Goal: Learn about a topic

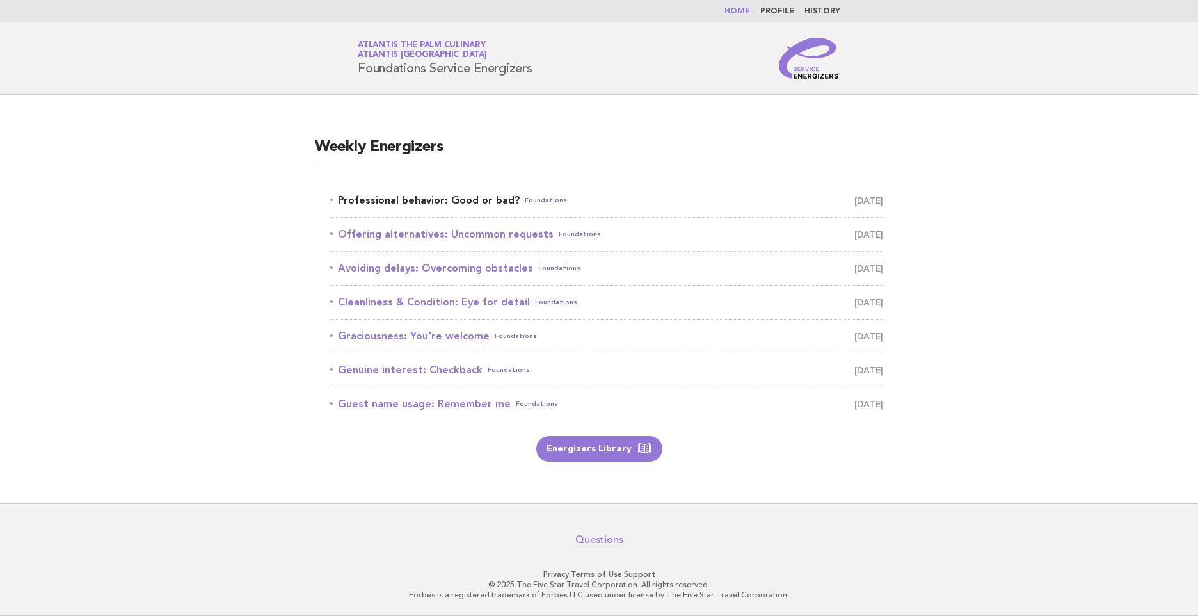
click at [515, 198] on link "Professional behavior: Good or bad? Foundations [DATE]" at bounding box center [606, 200] width 553 height 18
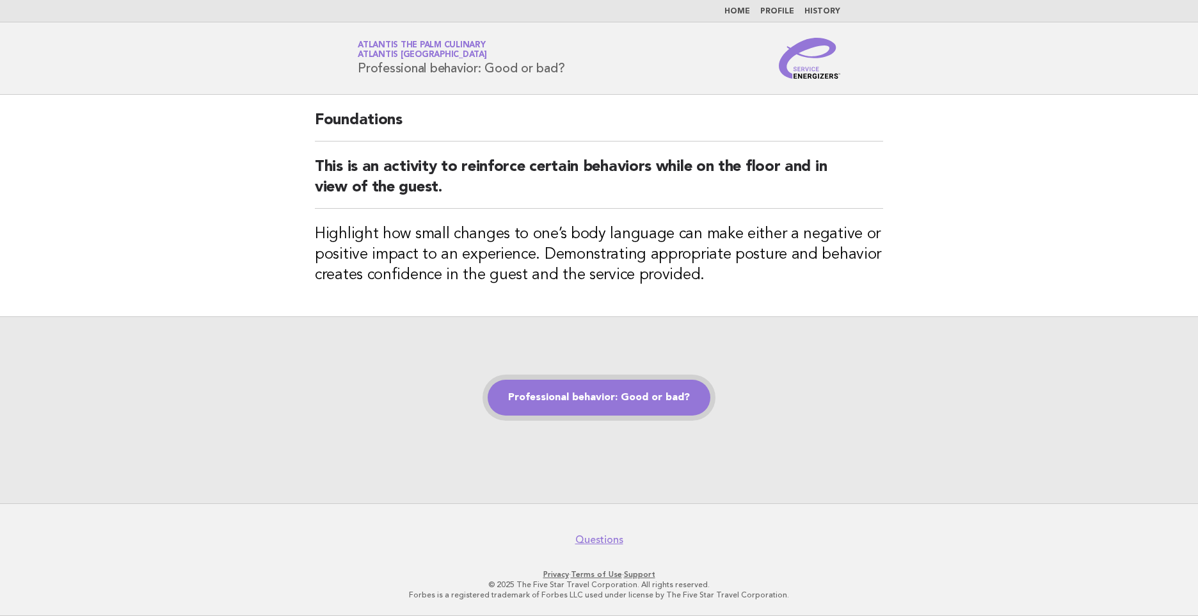
click at [547, 395] on link "Professional behavior: Good or bad?" at bounding box center [599, 397] width 223 height 36
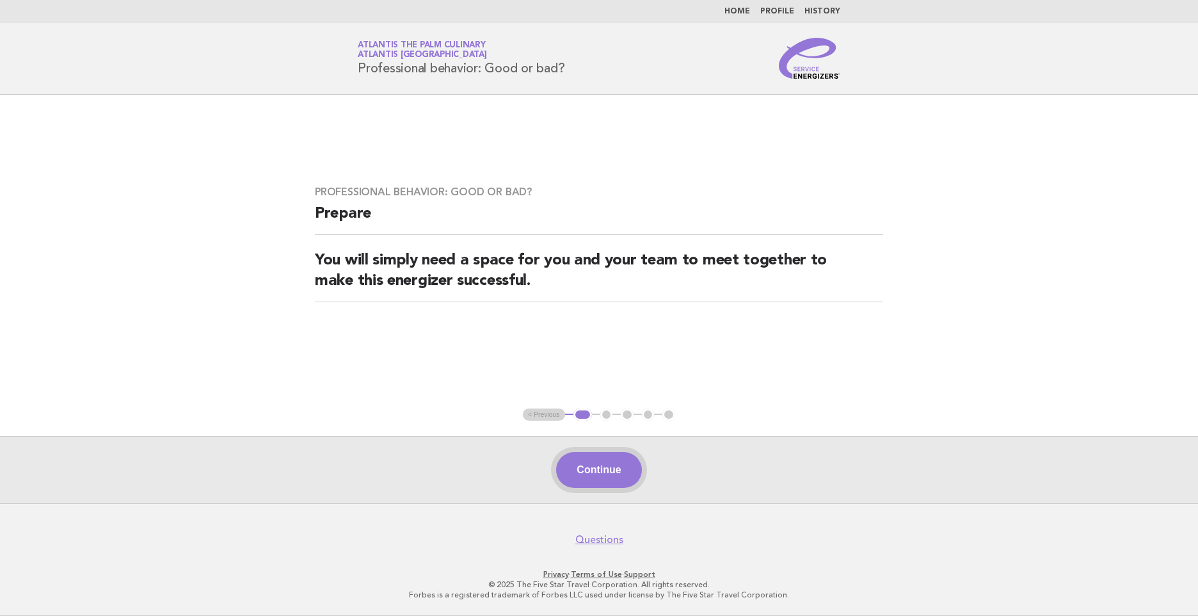
click at [585, 454] on button "Continue" at bounding box center [598, 470] width 85 height 36
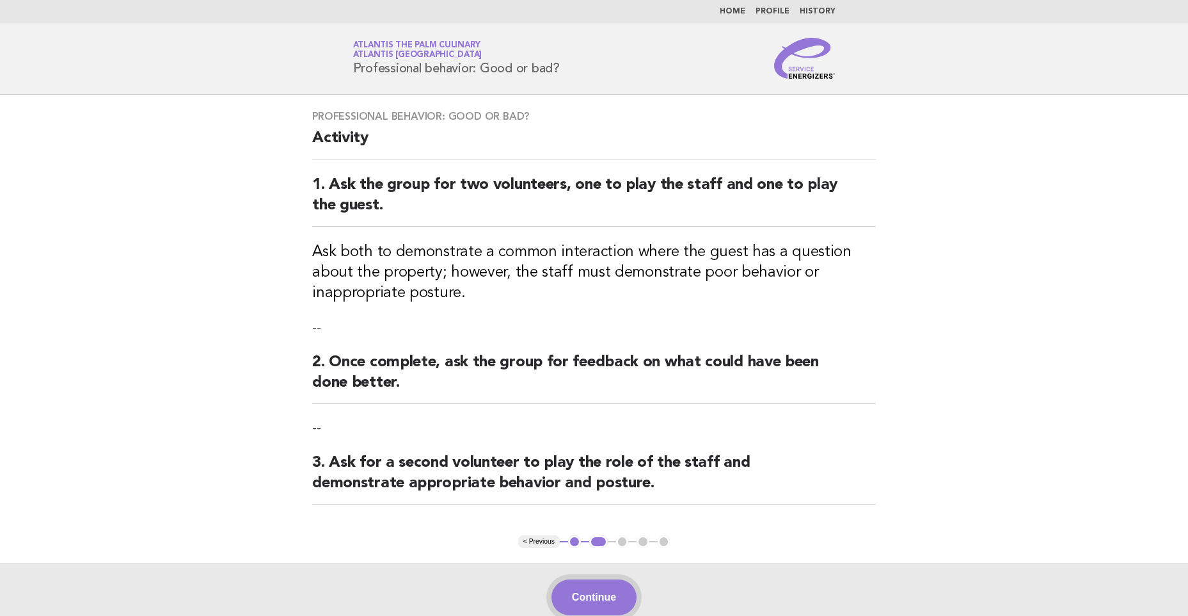
click at [582, 602] on button "Continue" at bounding box center [594, 597] width 85 height 36
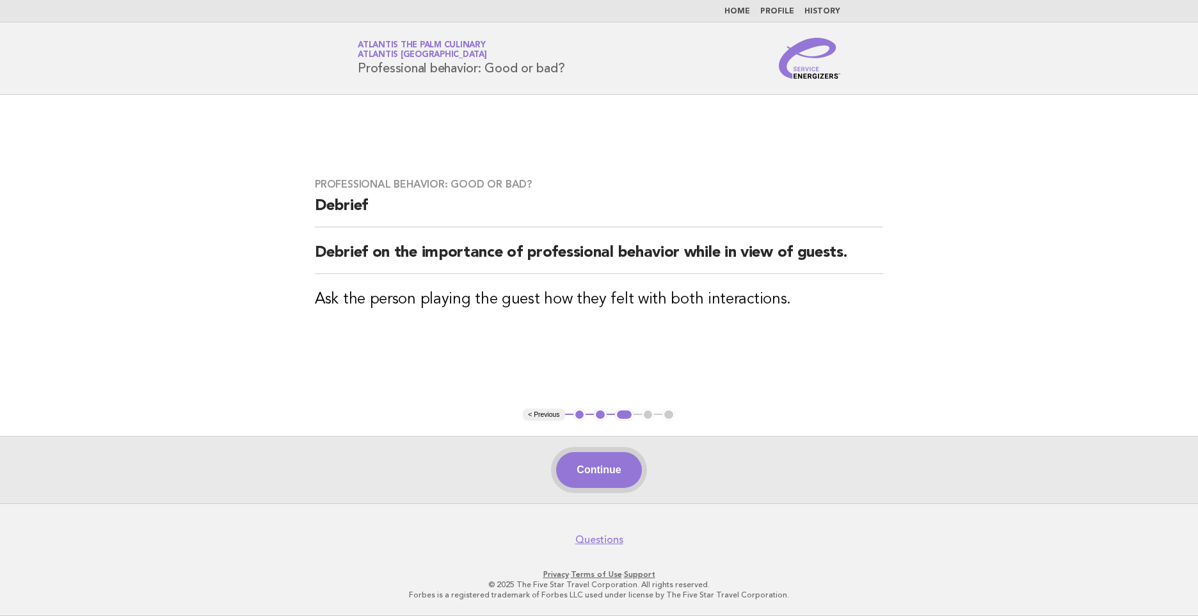
click at [617, 457] on button "Continue" at bounding box center [598, 470] width 85 height 36
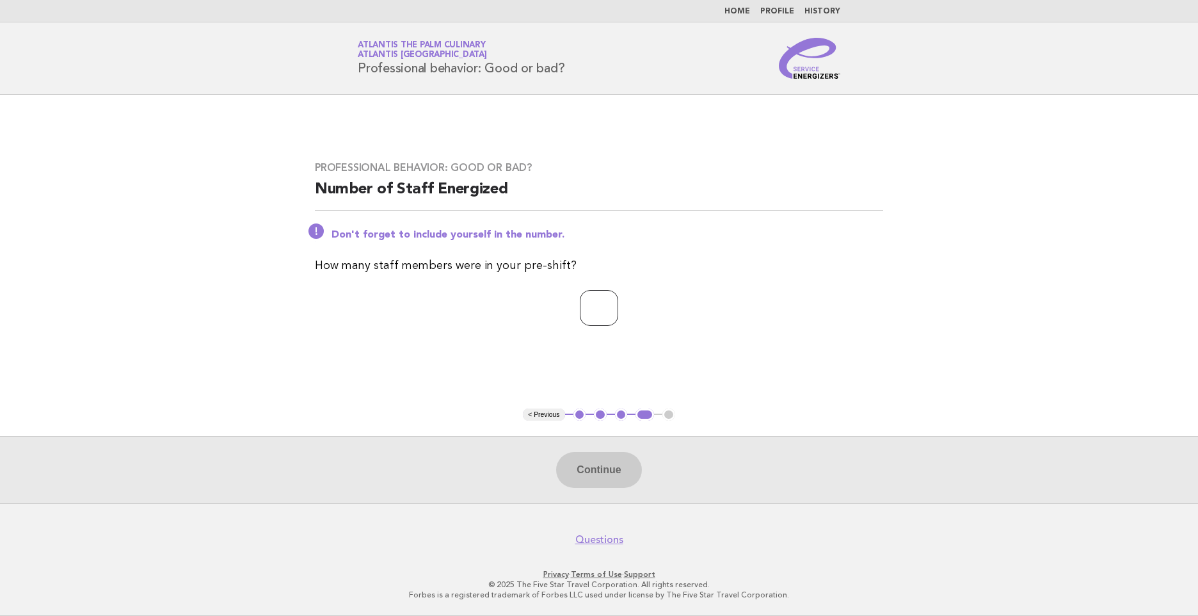
click at [603, 301] on input "number" at bounding box center [599, 308] width 38 height 36
type input "*"
click at [591, 477] on button "Continue" at bounding box center [598, 470] width 85 height 36
